Goal: Information Seeking & Learning: Learn about a topic

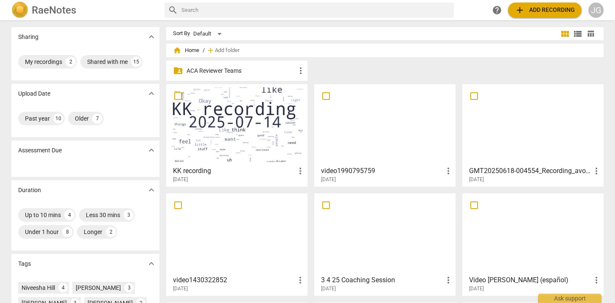
click at [231, 70] on p "ACA Reviewer Teams" at bounding box center [241, 70] width 109 height 9
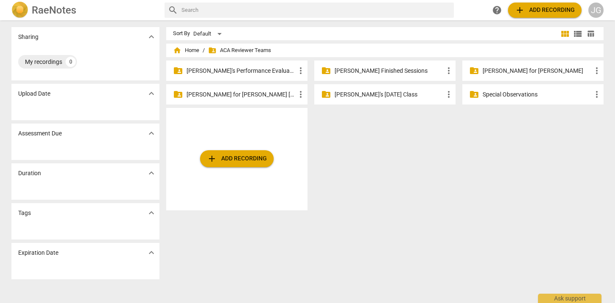
click at [228, 70] on p "[PERSON_NAME]'s Performance Evaluations" at bounding box center [241, 70] width 109 height 9
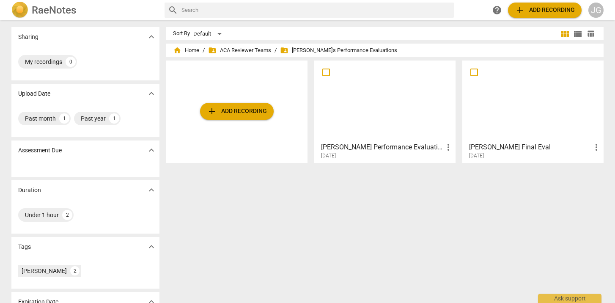
click at [482, 145] on h3 "[PERSON_NAME] Final Eval" at bounding box center [530, 147] width 122 height 10
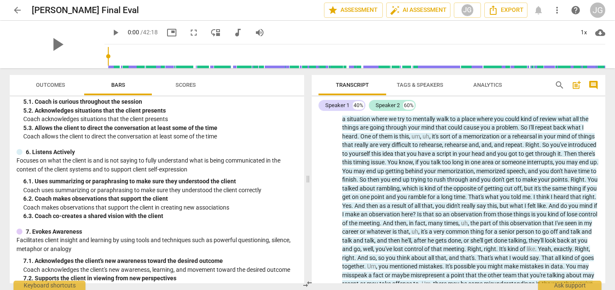
scroll to position [5370, 0]
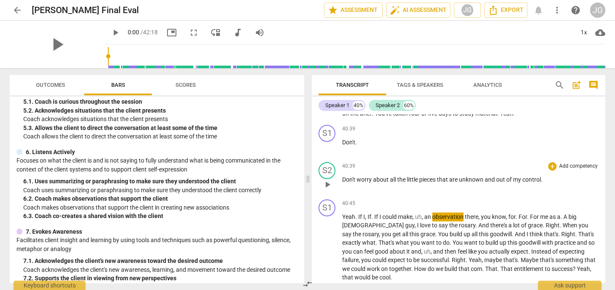
click at [497, 175] on div "S2 play_arrow pause 40:39 + Add competency keyboard_arrow_right Don't worry abo…" at bounding box center [459, 177] width 294 height 37
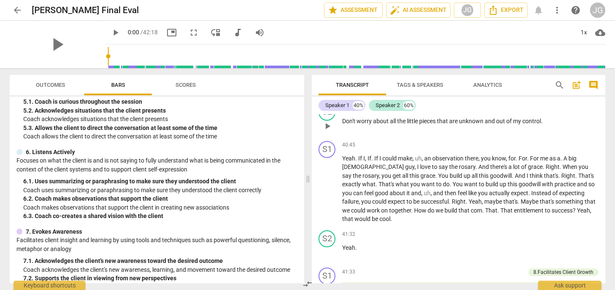
scroll to position [5429, 0]
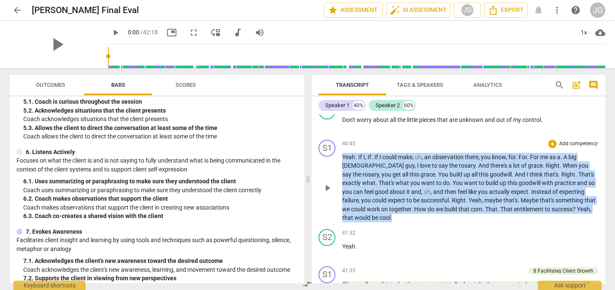
drag, startPoint x: 344, startPoint y: 138, endPoint x: 388, endPoint y: 198, distance: 74.6
click at [388, 198] on p "Yeah . If I , If . If I could make , uh , an observation there , you know , for…" at bounding box center [470, 187] width 256 height 69
copy p "Yeah . If I , If . If I could make , uh , an observation there , you know , for…"
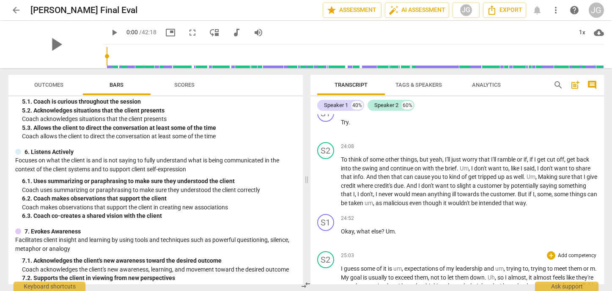
scroll to position [3307, 0]
